Goal: Information Seeking & Learning: Find specific fact

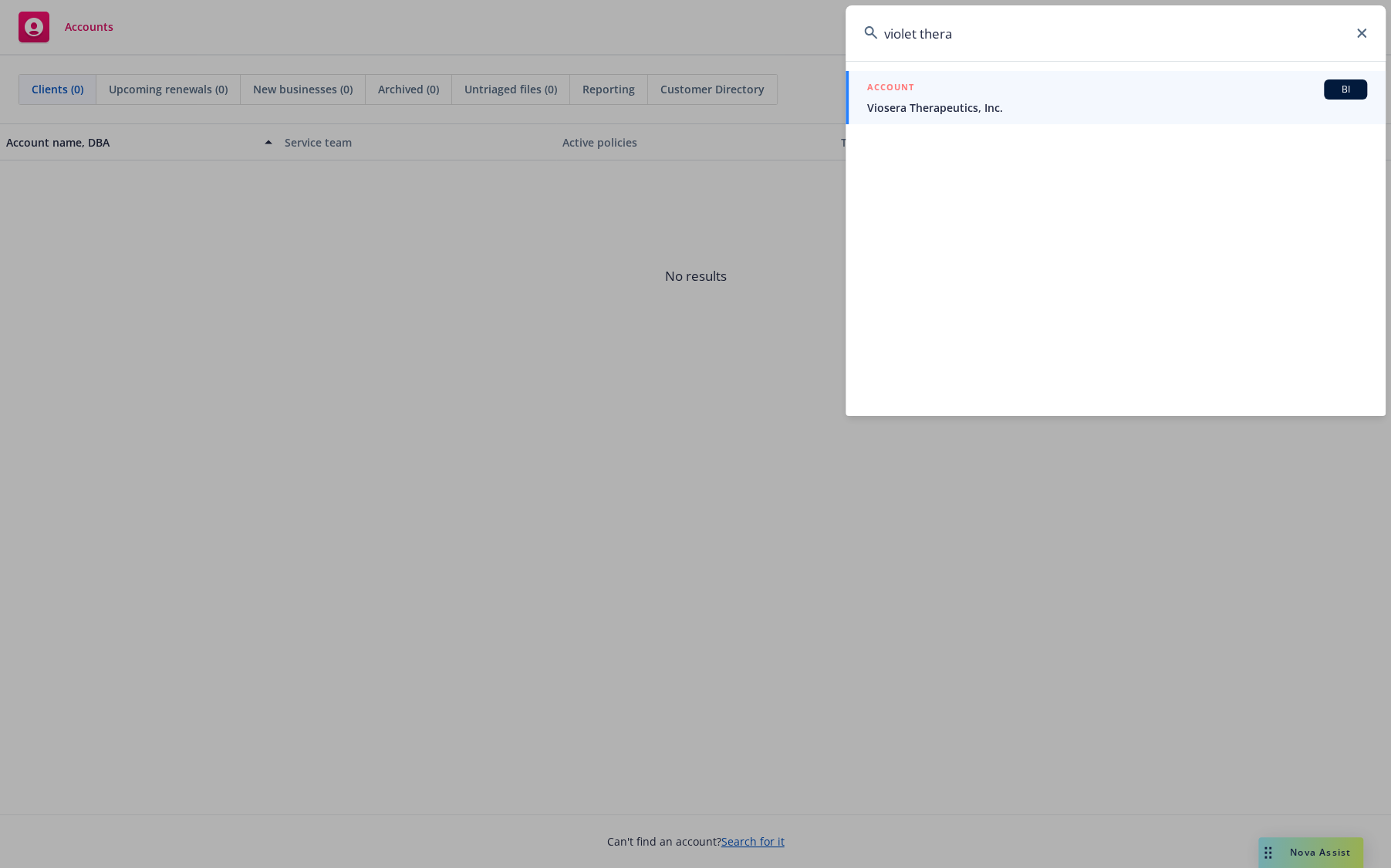
type input "violet thera"
